Goal: Task Accomplishment & Management: Complete application form

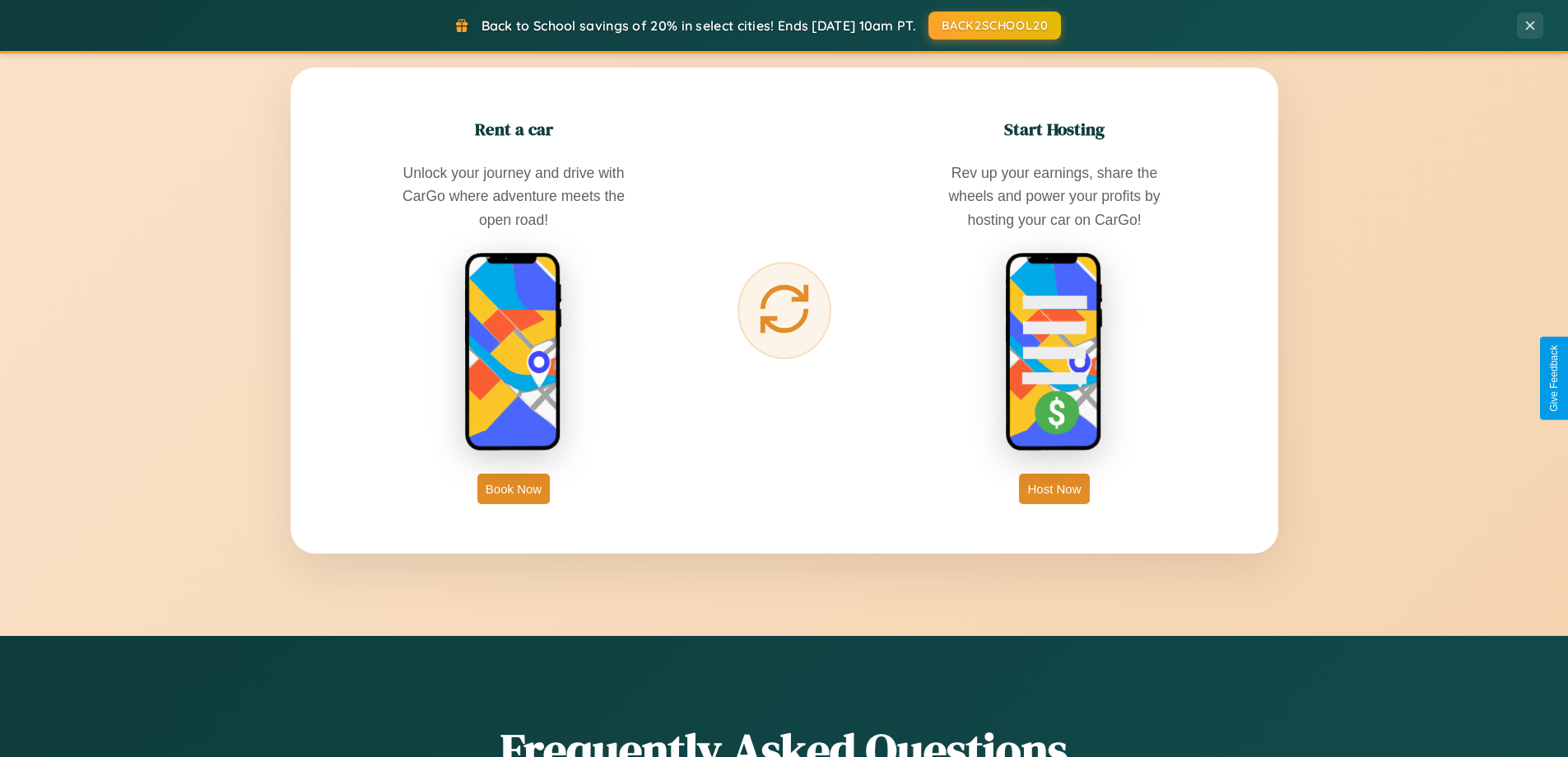
scroll to position [3168, 0]
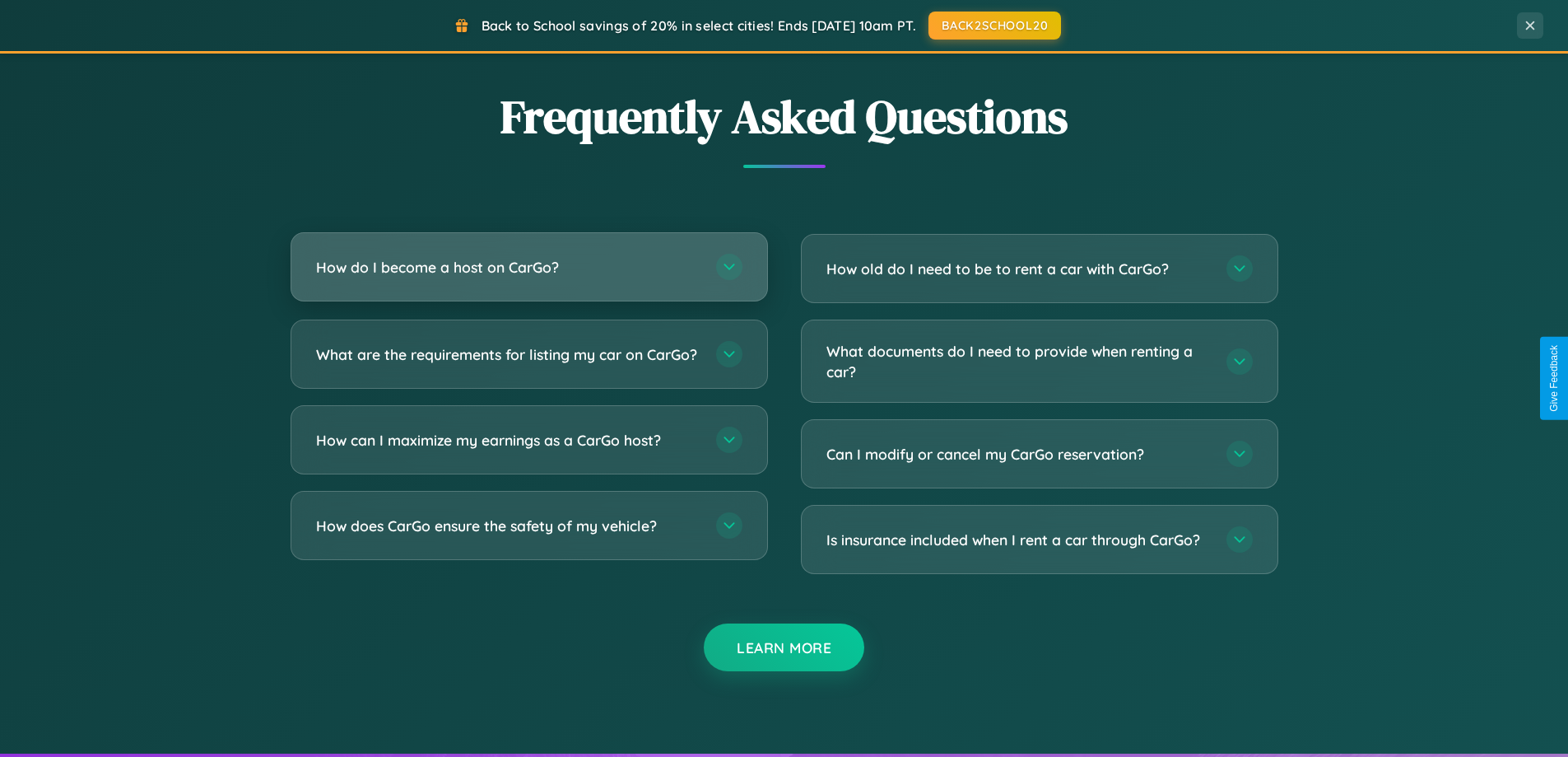
click at [528, 267] on h3 "How do I become a host on CarGo?" at bounding box center [508, 267] width 384 height 21
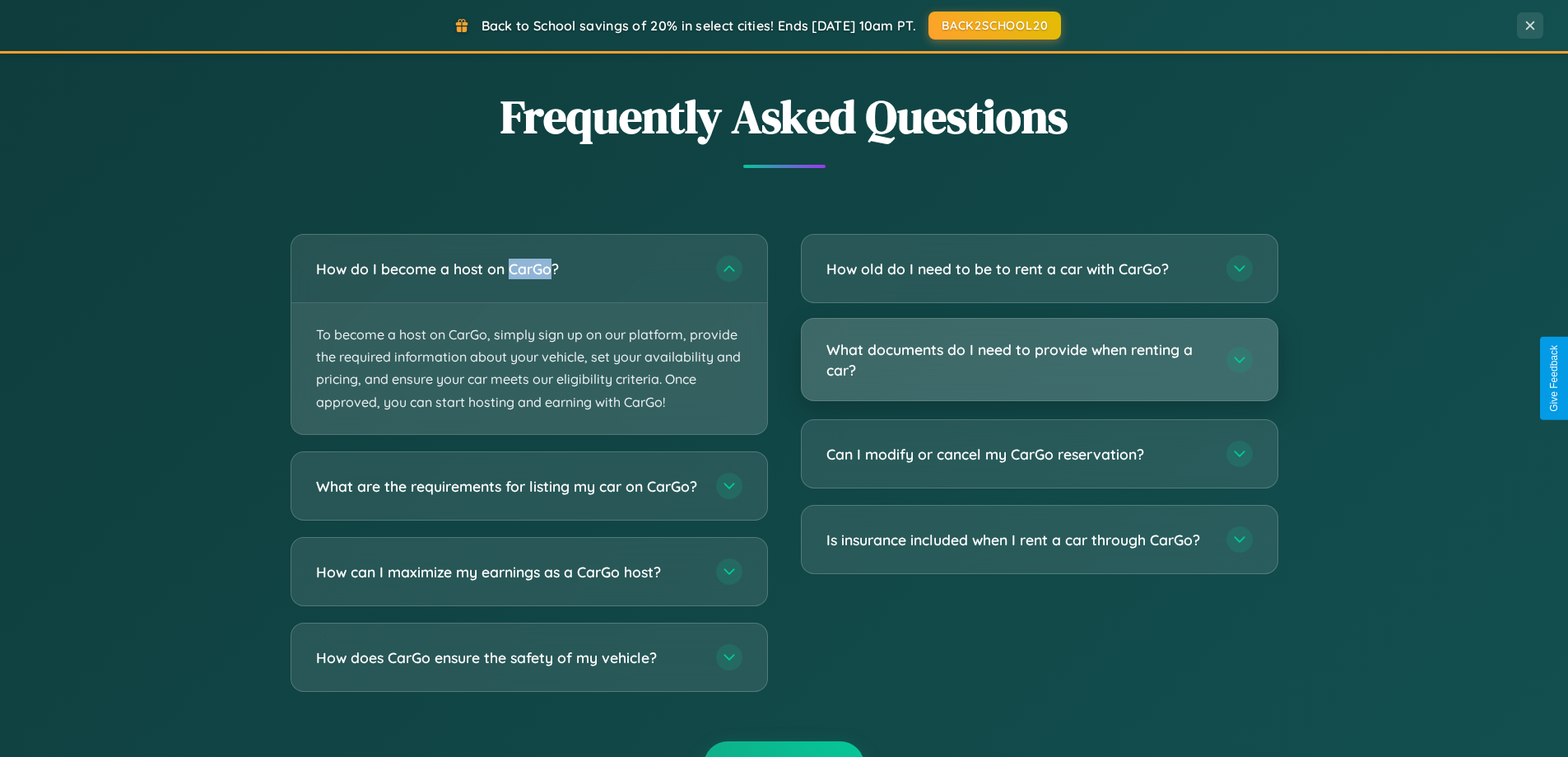
click at [1039, 361] on h3 "What documents do I need to provide when renting a car?" at bounding box center [1018, 359] width 384 height 40
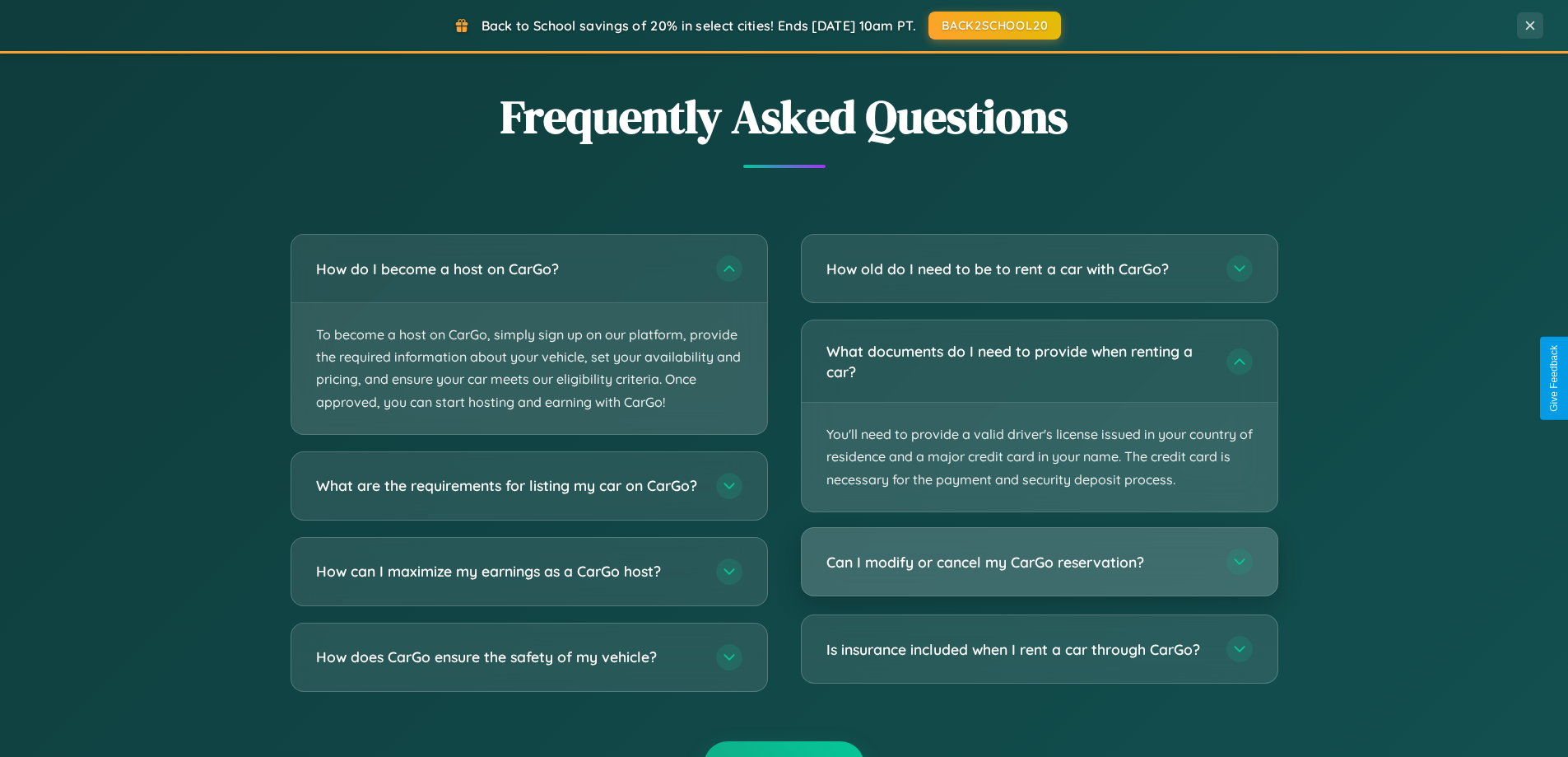
click at [1039, 563] on h3 "Can I modify or cancel my CarGo reservation?" at bounding box center [1018, 562] width 384 height 21
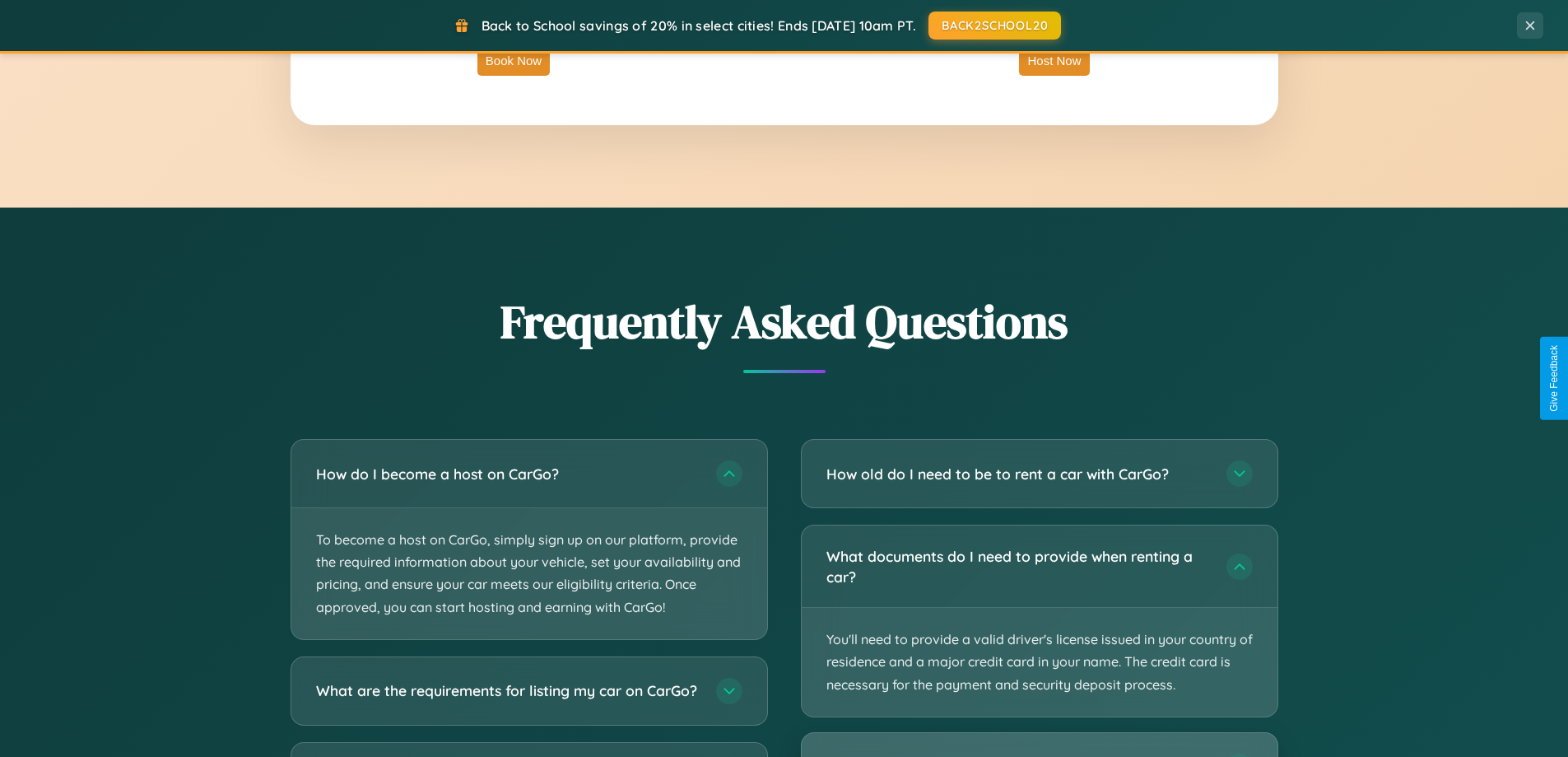
scroll to position [2646, 0]
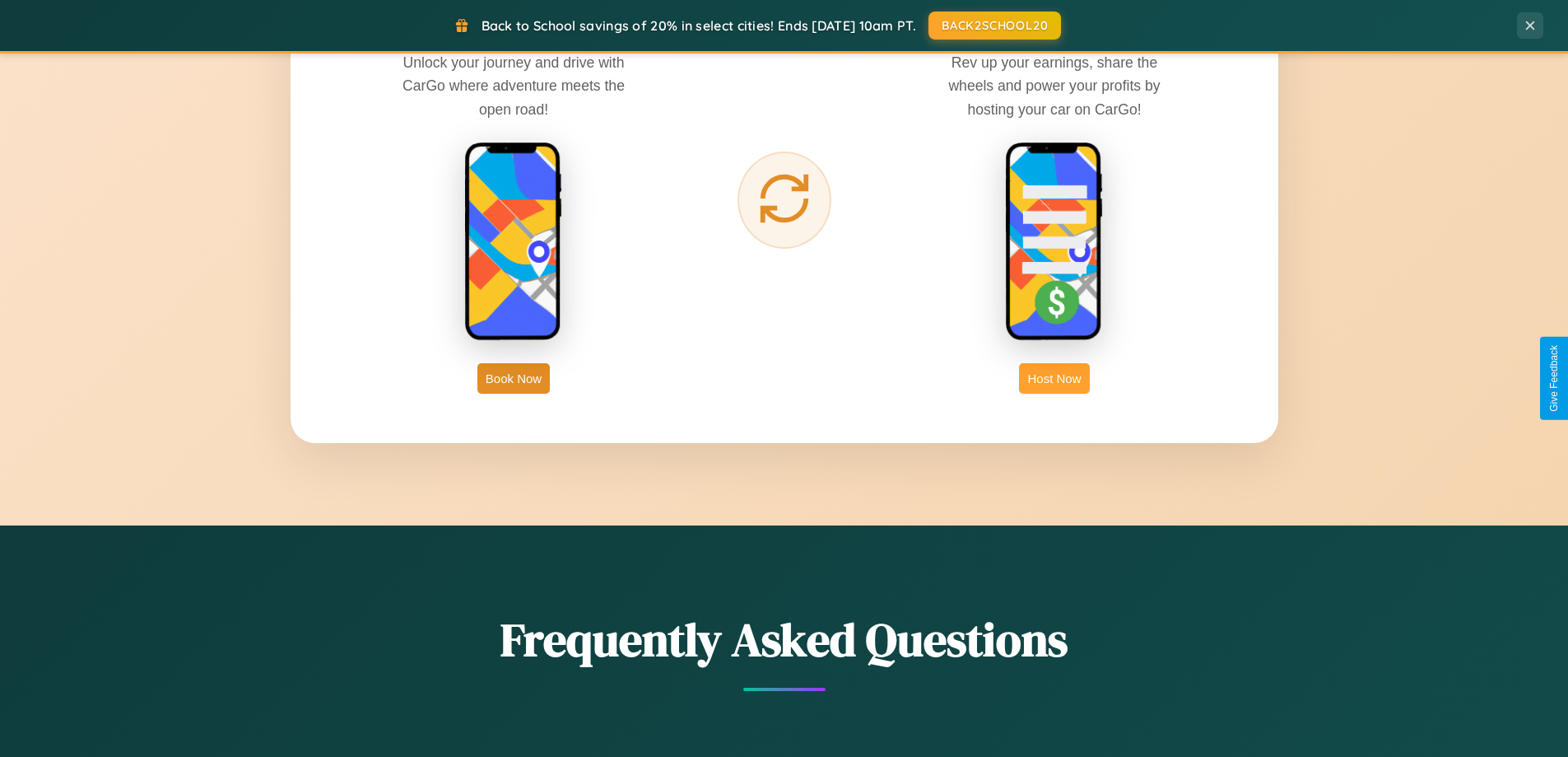
click at [1054, 378] on button "Host Now" at bounding box center [1054, 378] width 70 height 31
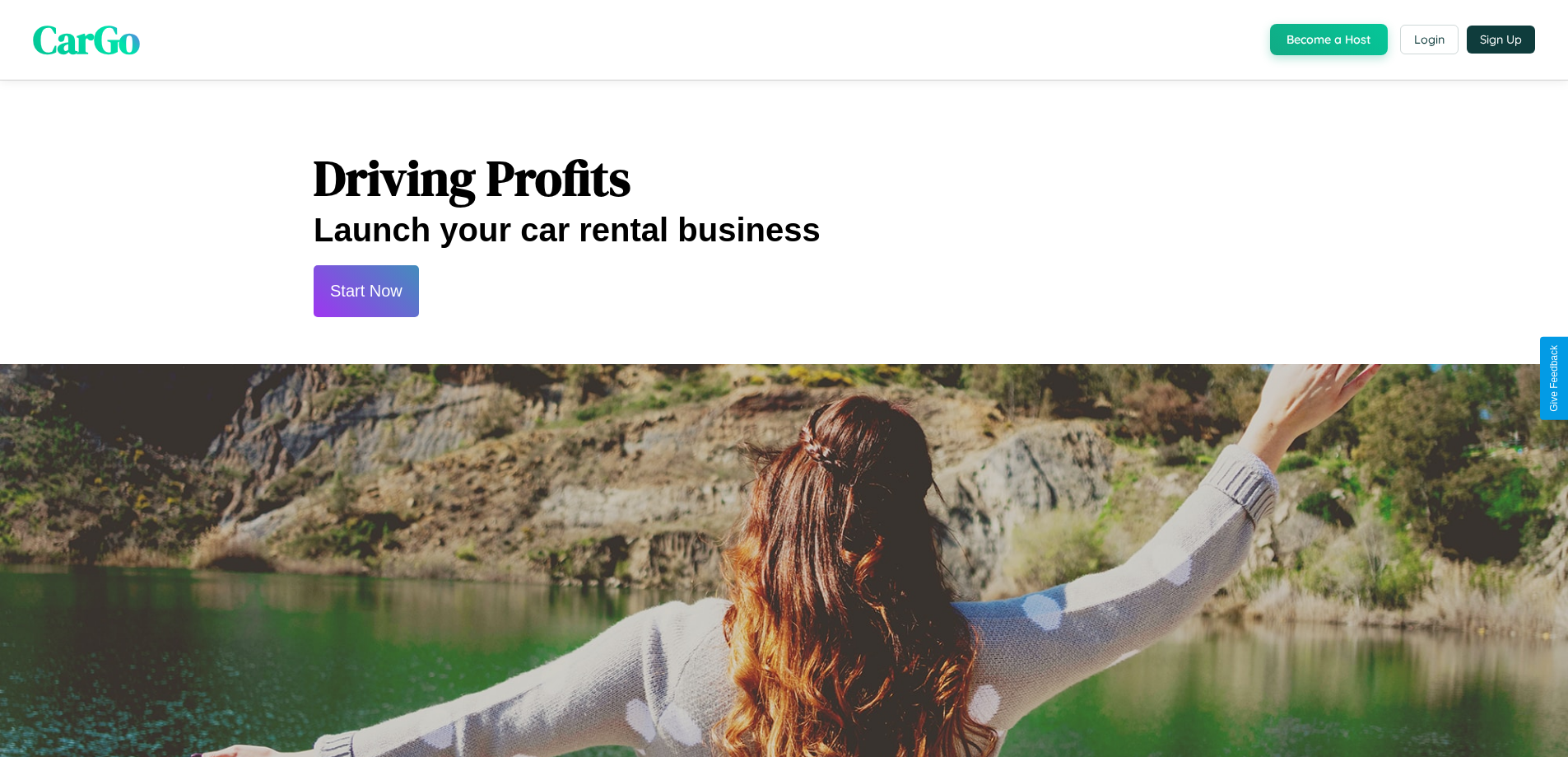
click at [366, 290] on button "Start Now" at bounding box center [366, 291] width 105 height 52
